Goal: Check status

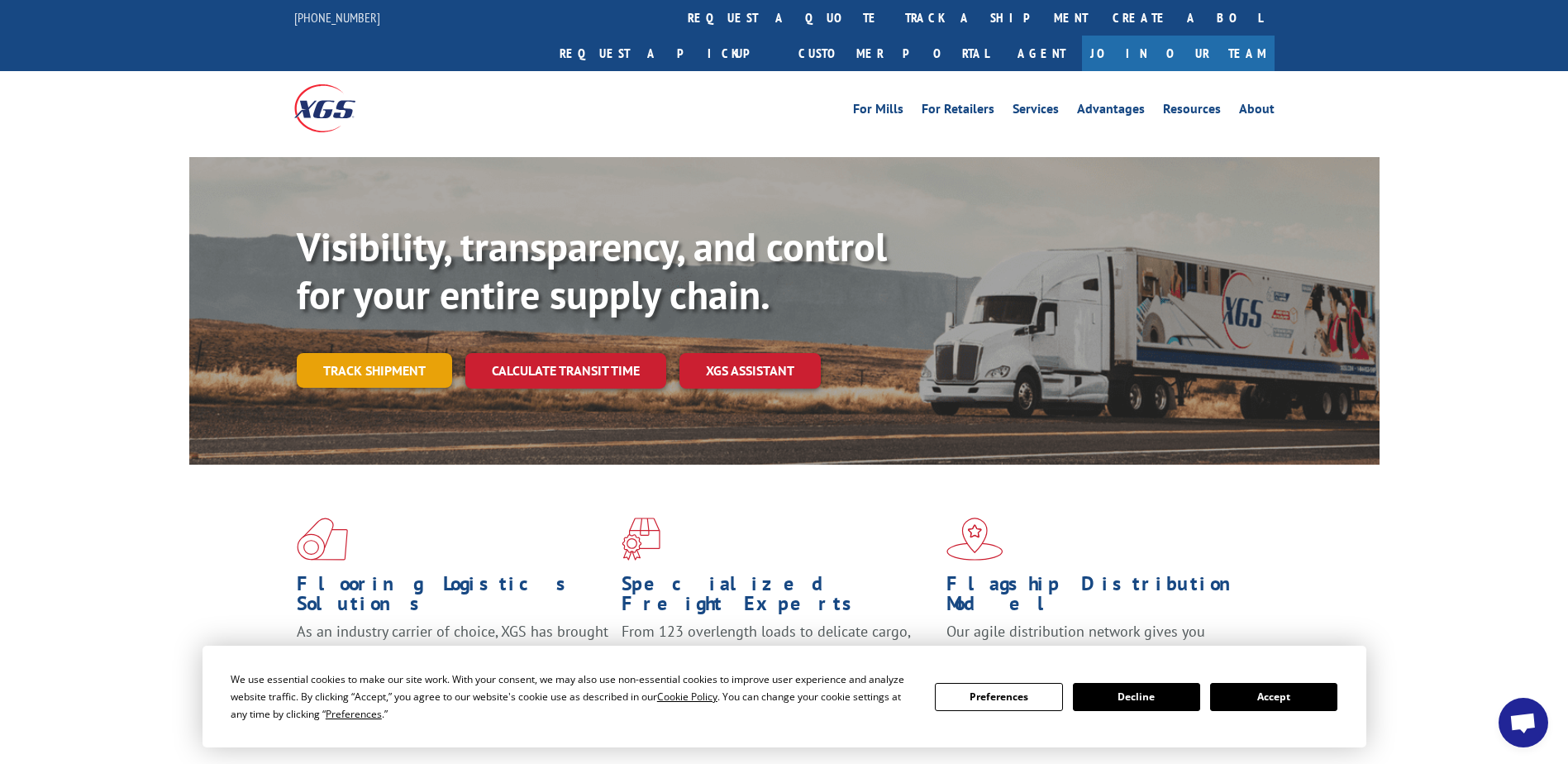
click at [409, 353] on link "Track shipment" at bounding box center [374, 370] width 156 height 35
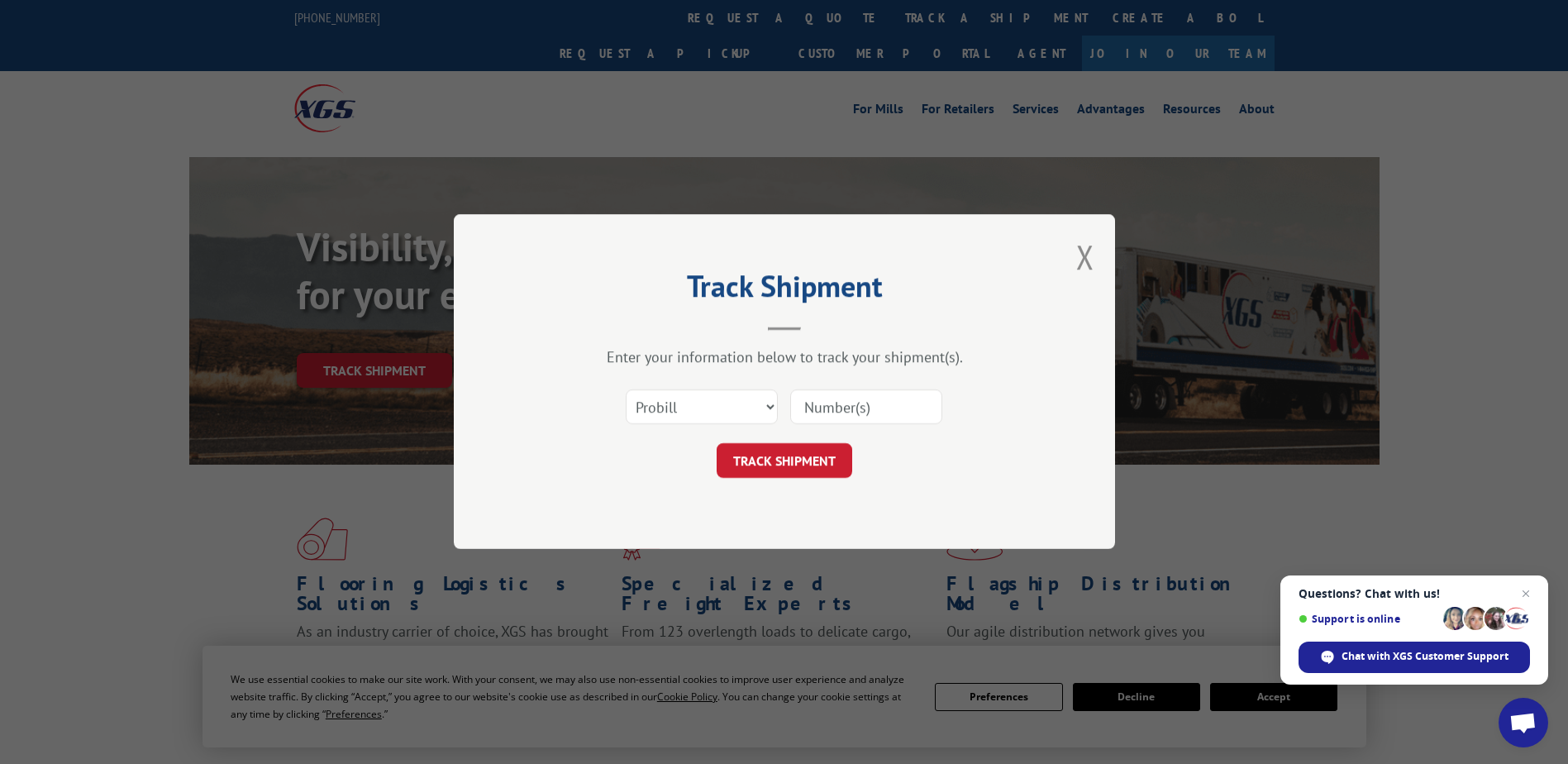
click at [814, 412] on input at bounding box center [867, 407] width 153 height 35
paste input "17105171"
type input "17105171"
click at [762, 462] on button "TRACK SHIPMENT" at bounding box center [784, 461] width 136 height 35
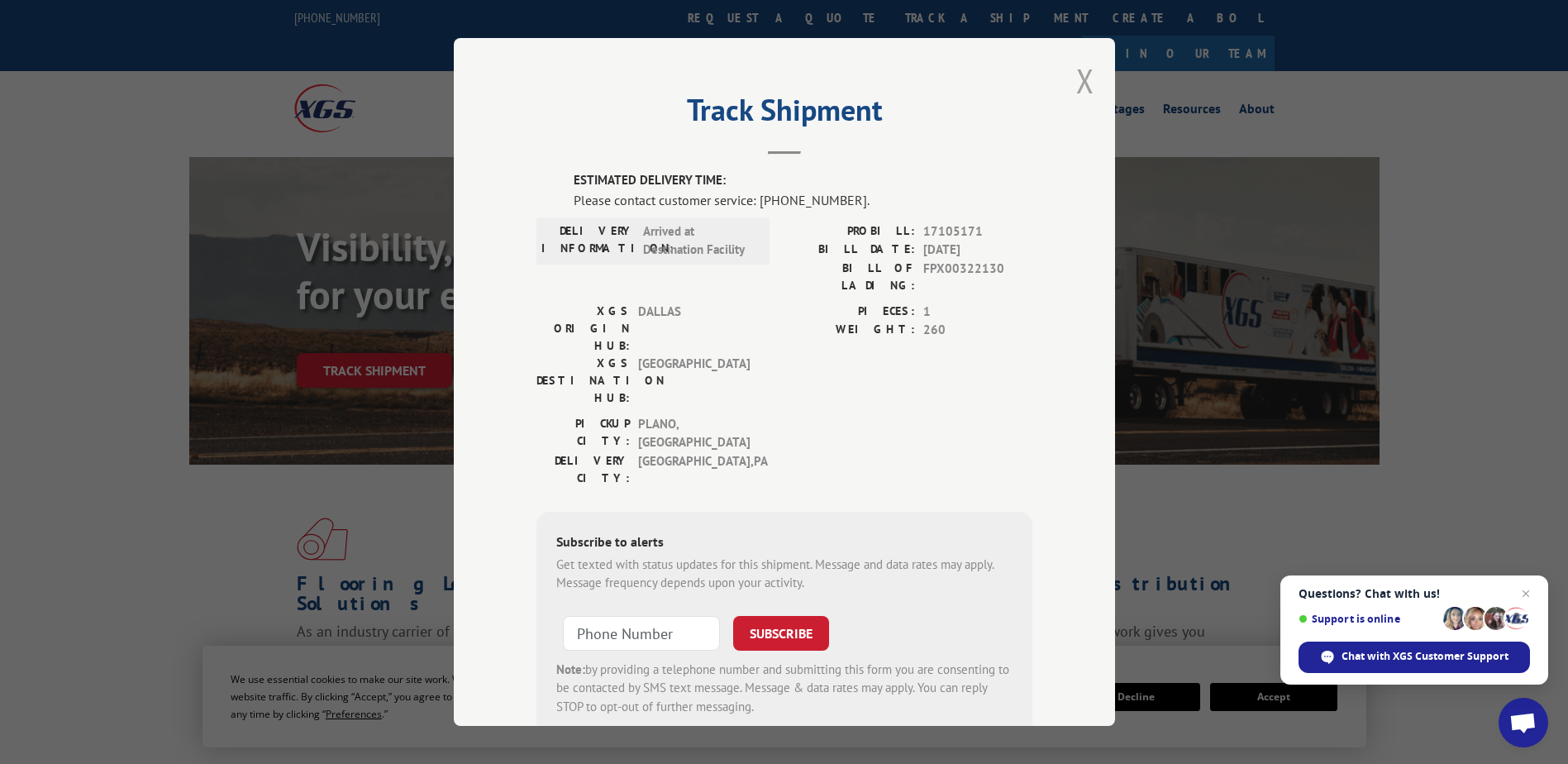
click at [1080, 76] on button "Close modal" at bounding box center [1085, 80] width 18 height 44
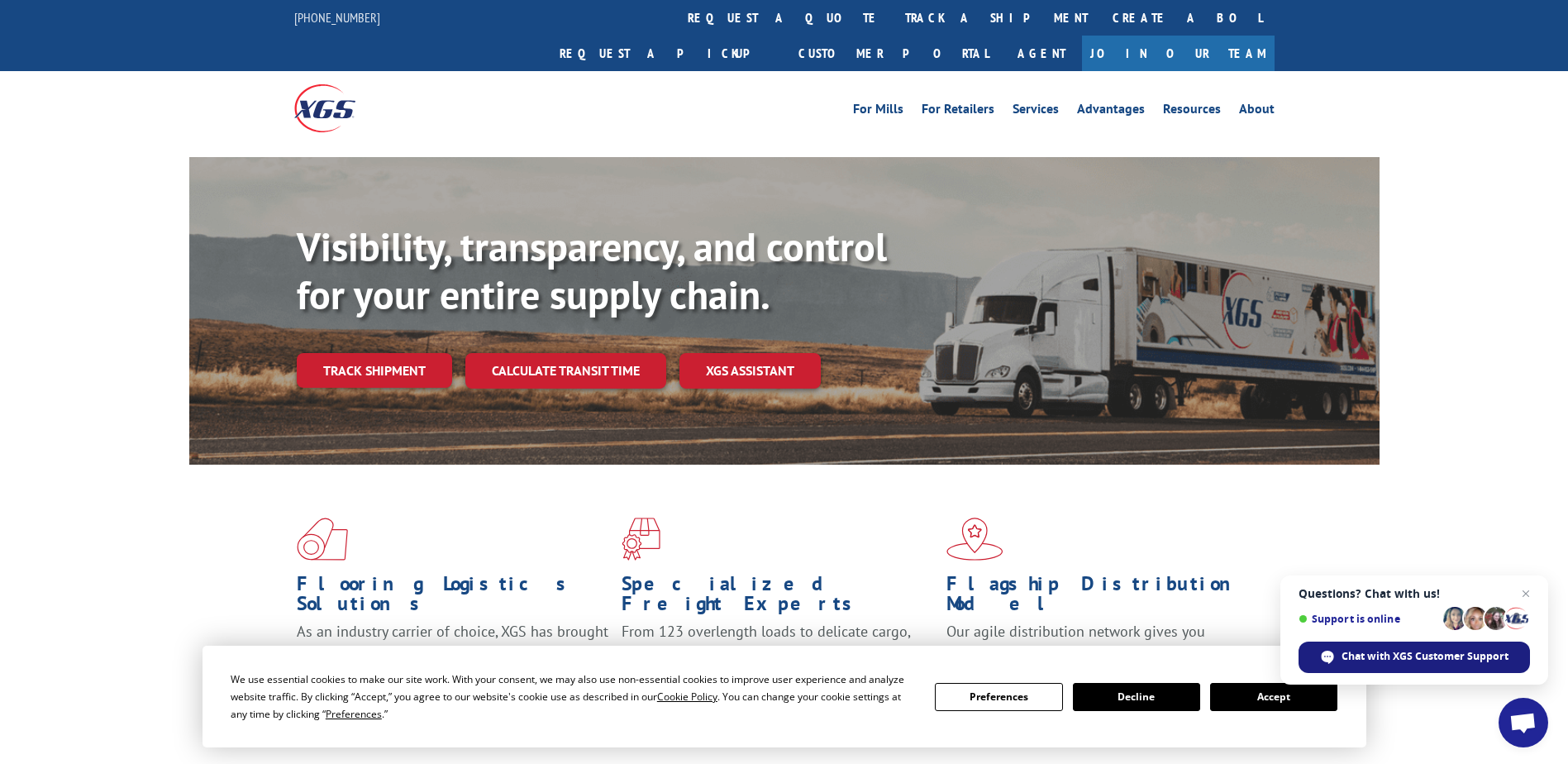
click at [1445, 657] on span "Chat with XGS Customer Support" at bounding box center [1424, 656] width 167 height 15
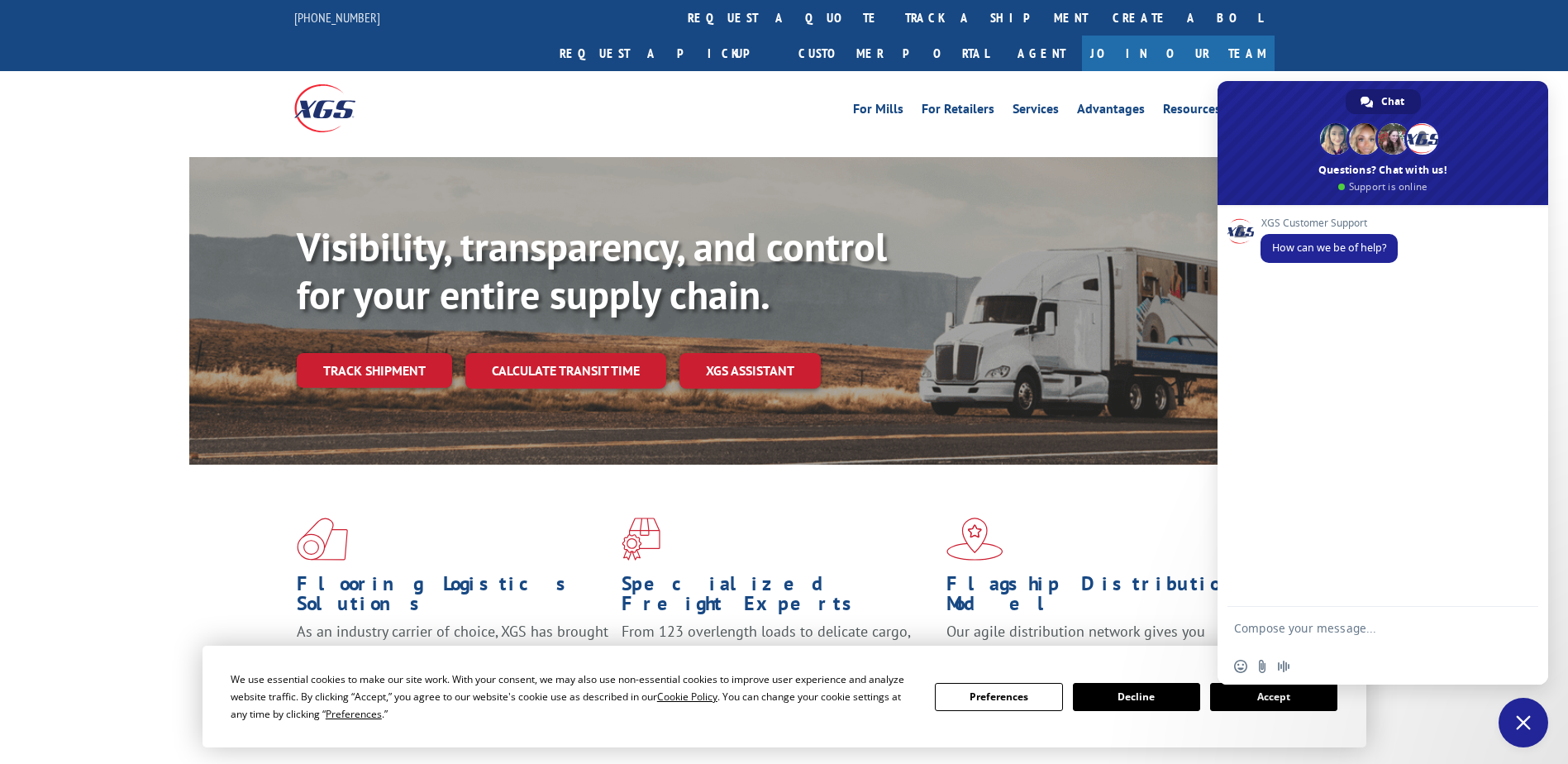
click at [1364, 636] on textarea "Compose your message..." at bounding box center [1366, 627] width 264 height 42
type textarea "c"
type textarea "a"
type textarea "Can I please get a Proof of Delivery for PRO number 17105171"
click at [1131, 707] on button "Decline" at bounding box center [1136, 697] width 127 height 28
